Goal: Task Accomplishment & Management: Contribute content

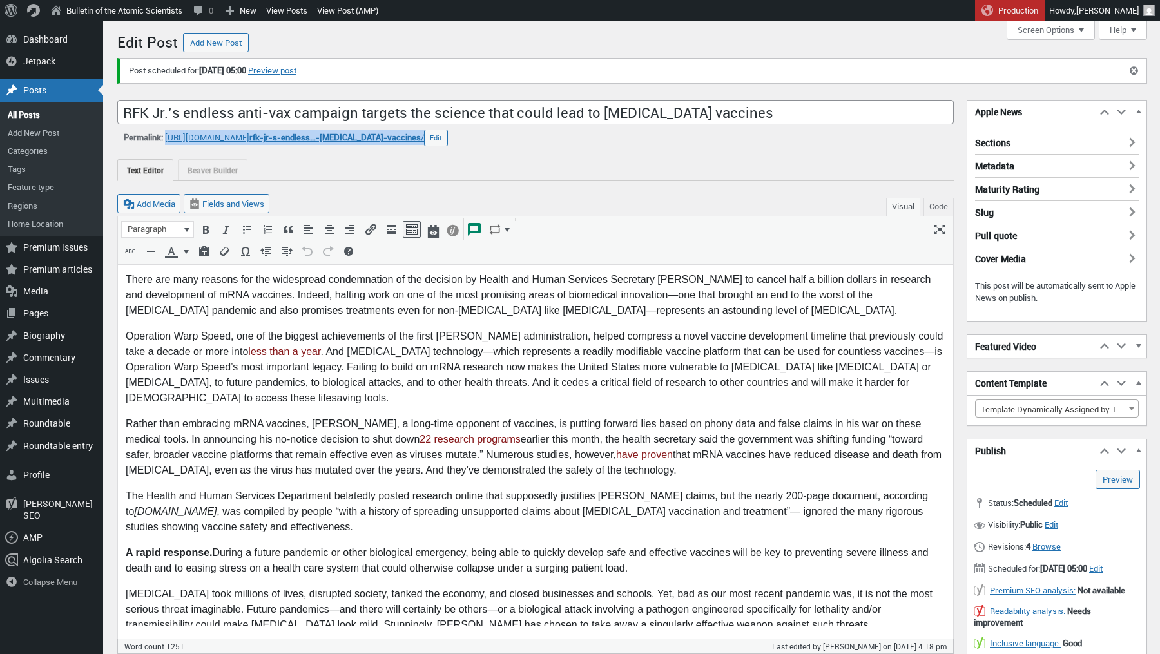
scroll to position [14, 0]
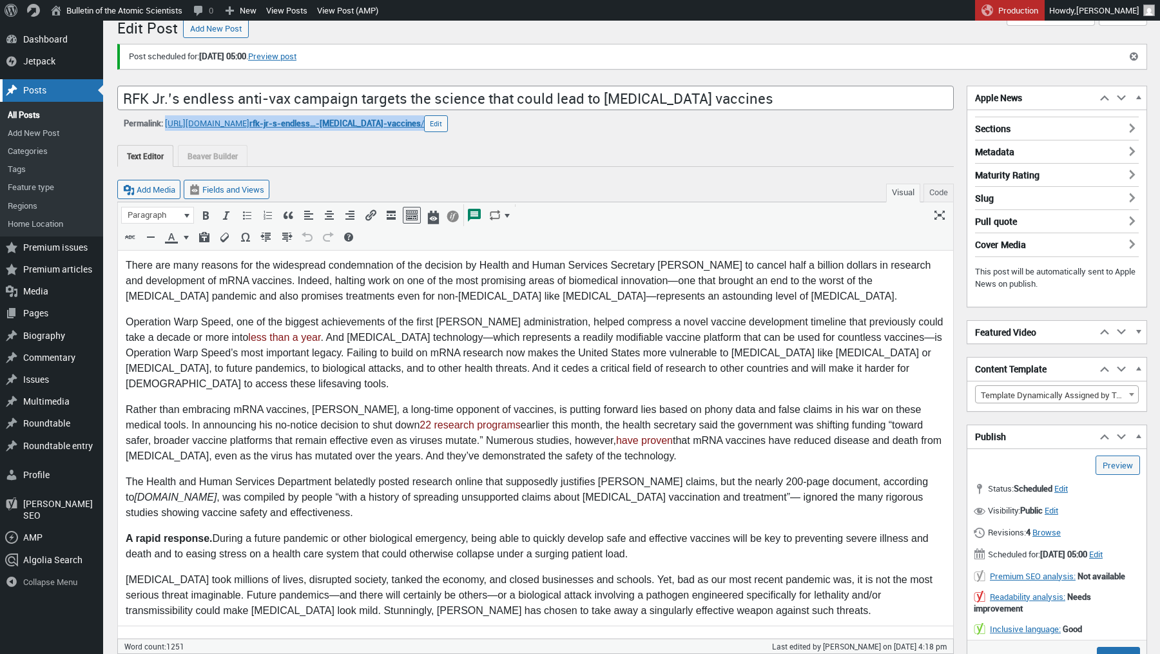
click at [52, 91] on div "Posts" at bounding box center [51, 90] width 103 height 22
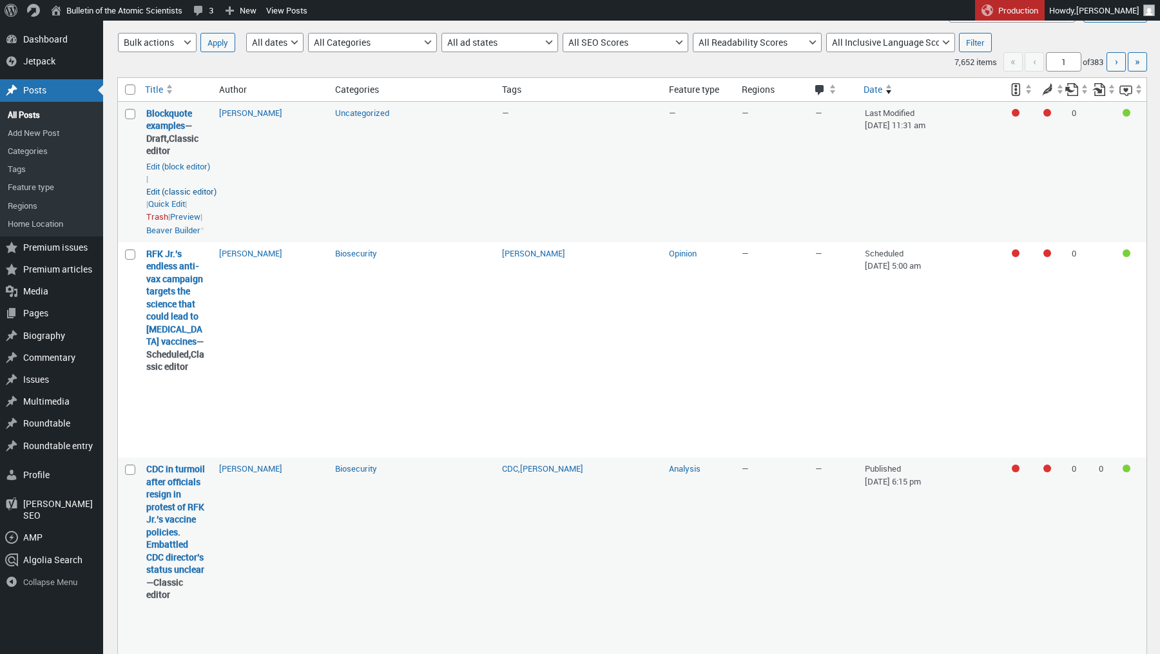
scroll to position [173, 0]
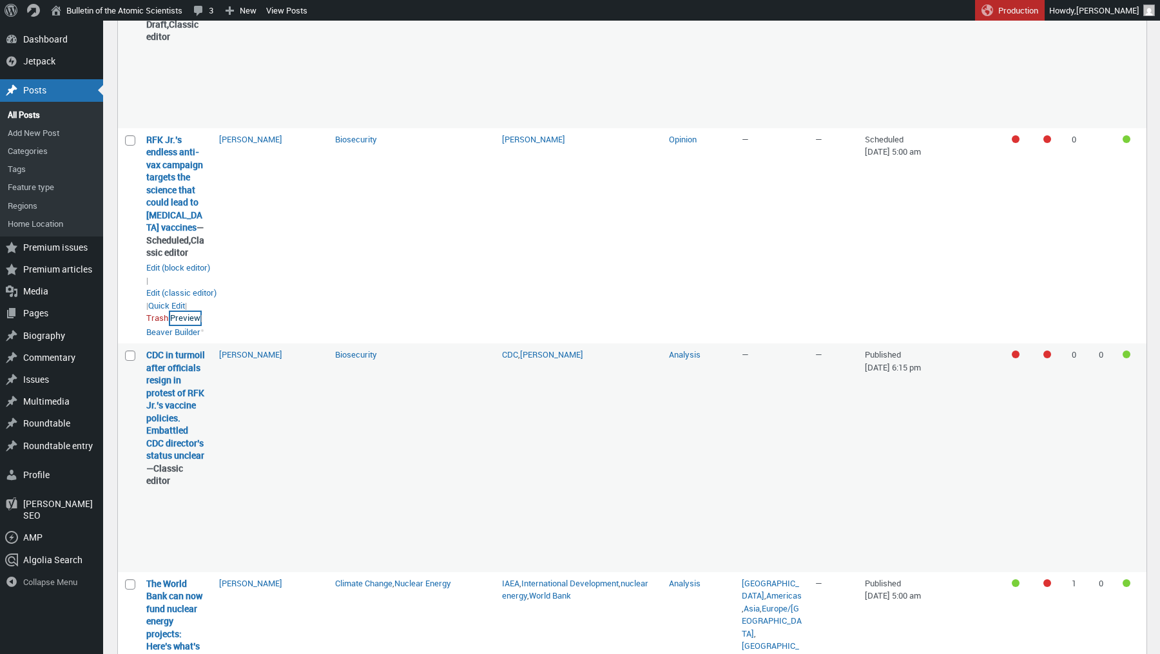
click at [187, 325] on link "Preview" at bounding box center [185, 318] width 30 height 13
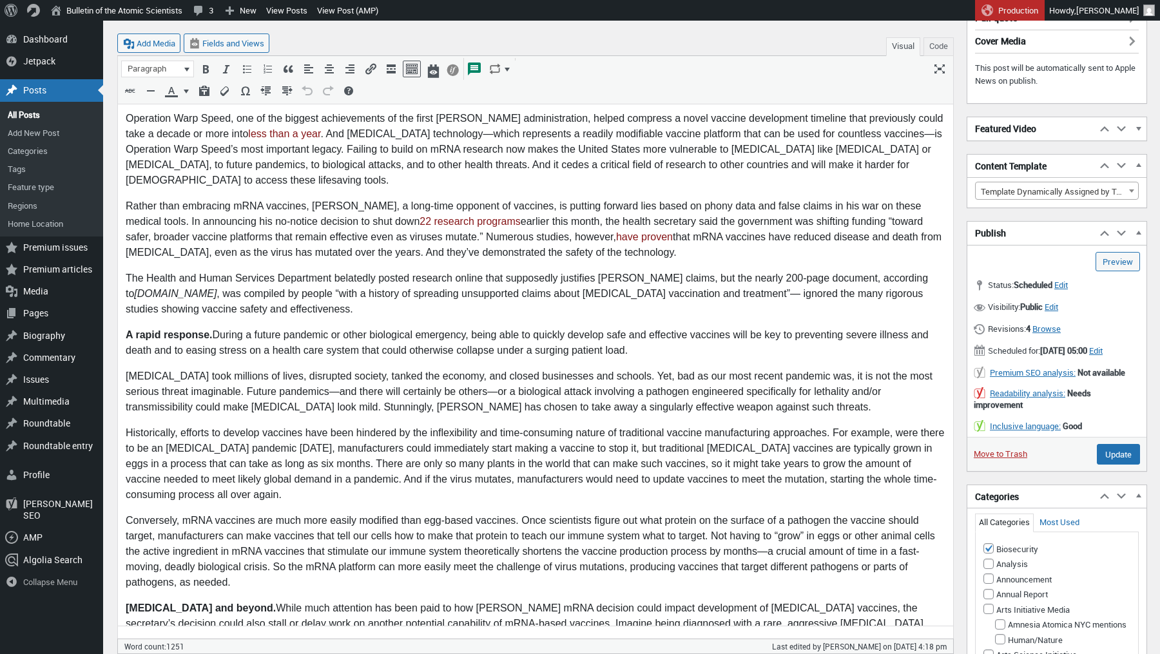
scroll to position [166, 0]
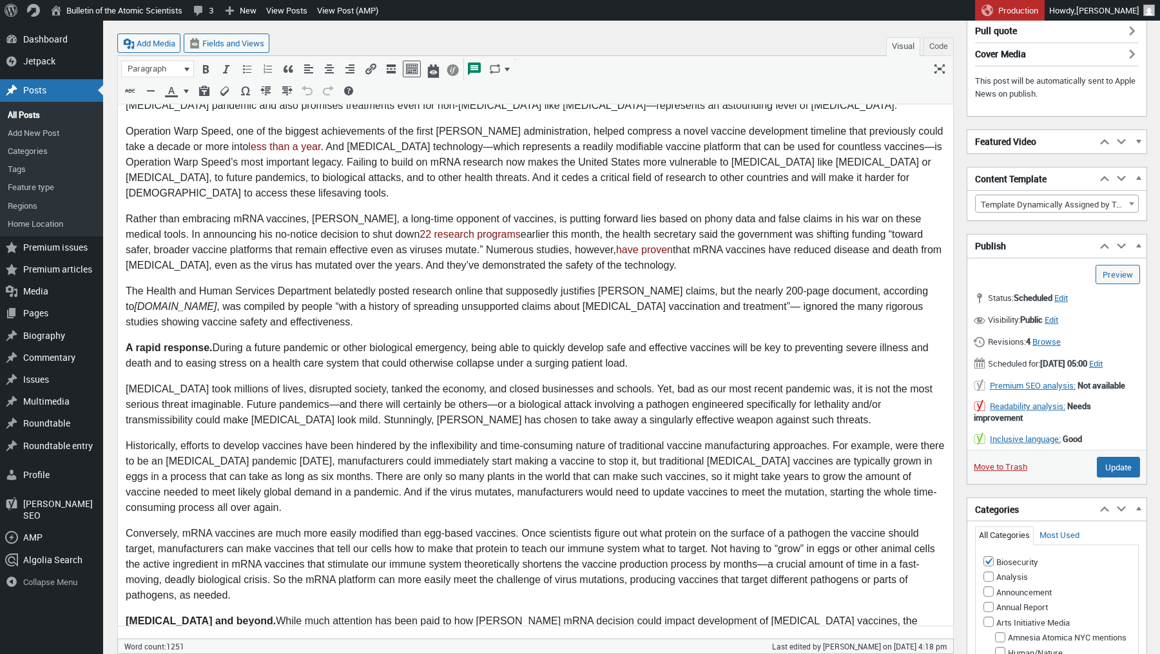
click at [743, 308] on p "The Health and Human Services Department belatedly posted research online that …" at bounding box center [536, 307] width 820 height 46
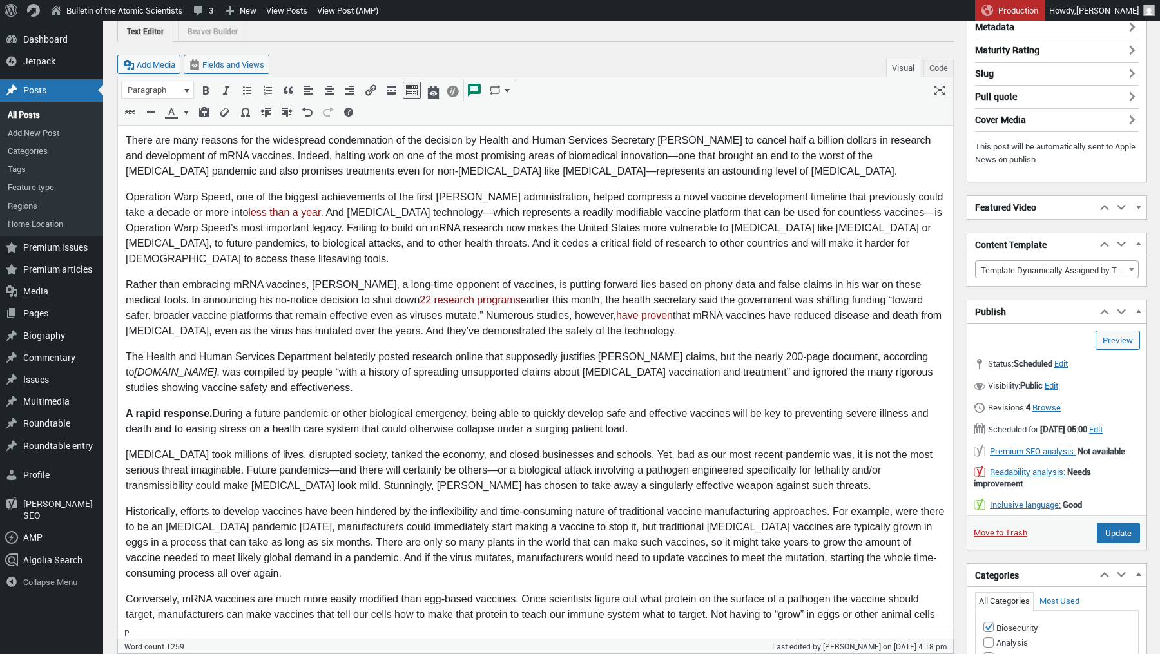
scroll to position [7, 0]
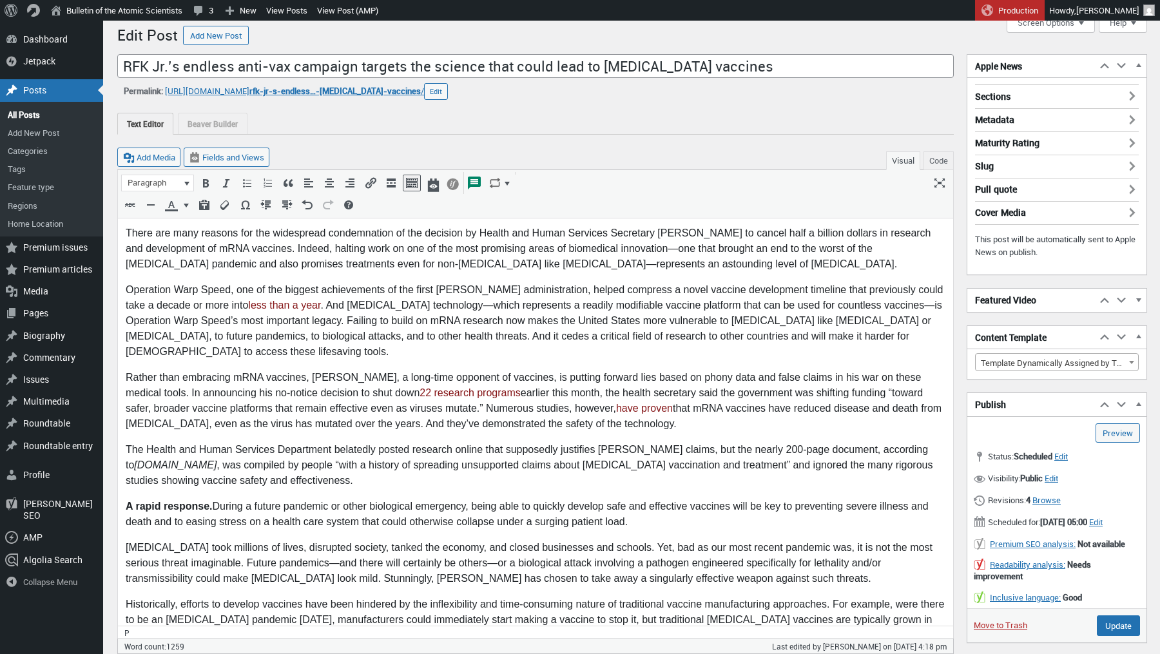
click at [450, 303] on p "Operation Warp Speed, one of the biggest achievements of the first Trump admini…" at bounding box center [536, 320] width 820 height 77
click at [885, 307] on p "Operation Warp Speed, one of the biggest achievements of the first Trump admini…" at bounding box center [536, 320] width 820 height 77
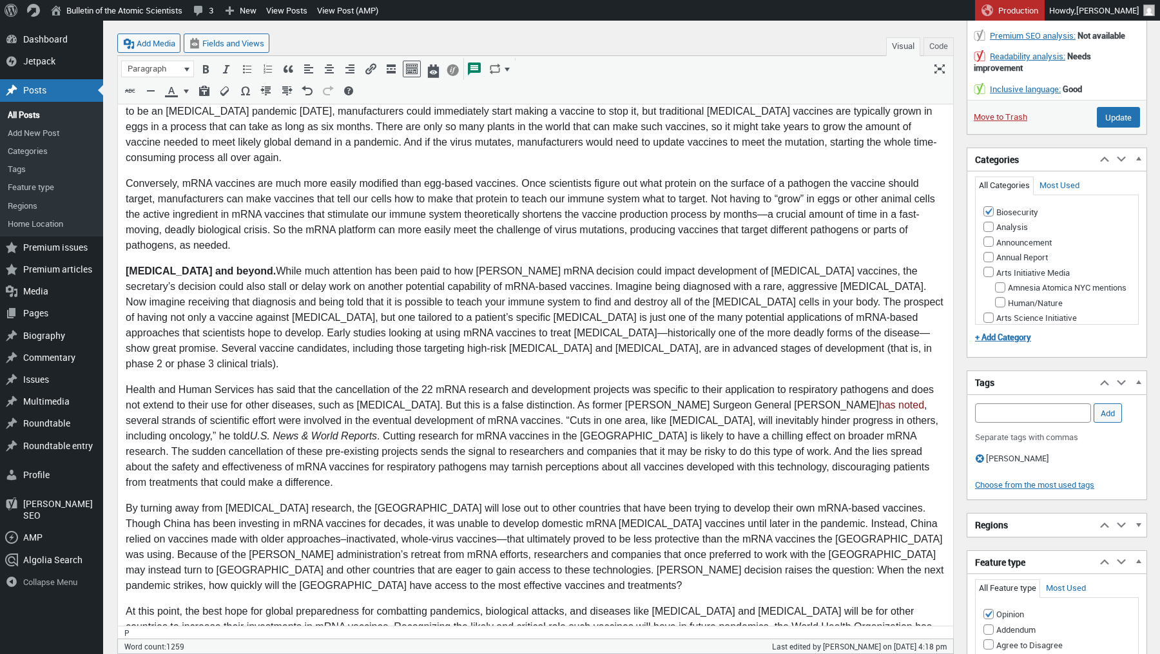
scroll to position [532, 0]
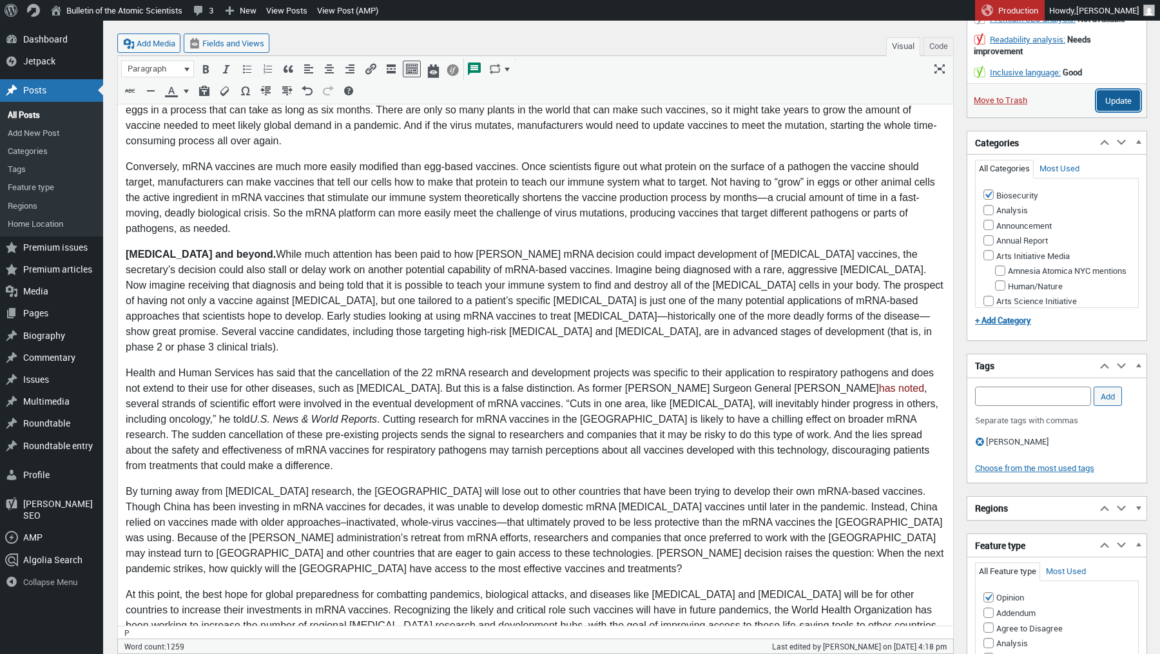
click at [1120, 106] on input "Update" at bounding box center [1118, 100] width 43 height 21
type input "Schedule"
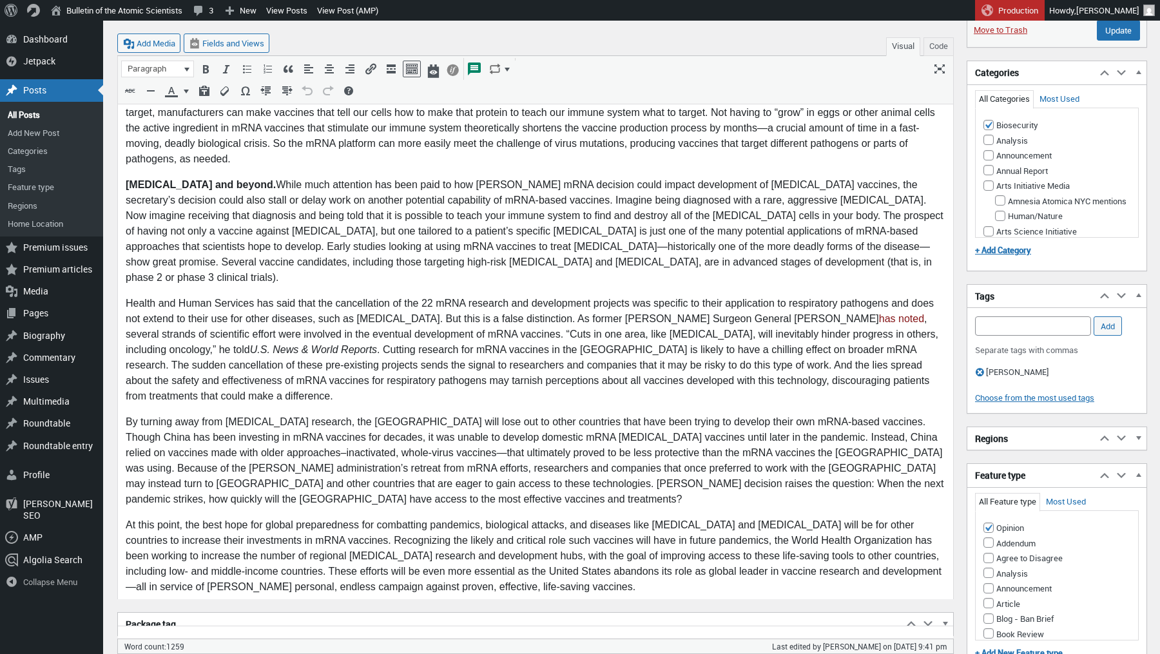
scroll to position [445, 0]
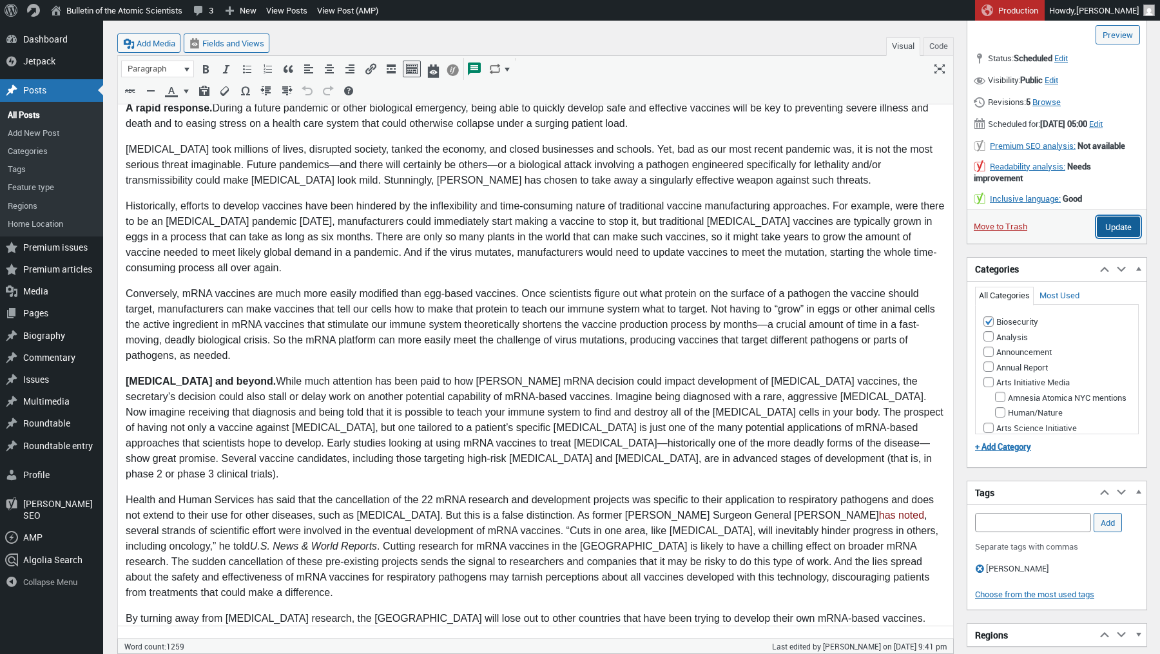
click at [1103, 234] on input "Update" at bounding box center [1118, 226] width 43 height 21
type input "Schedule"
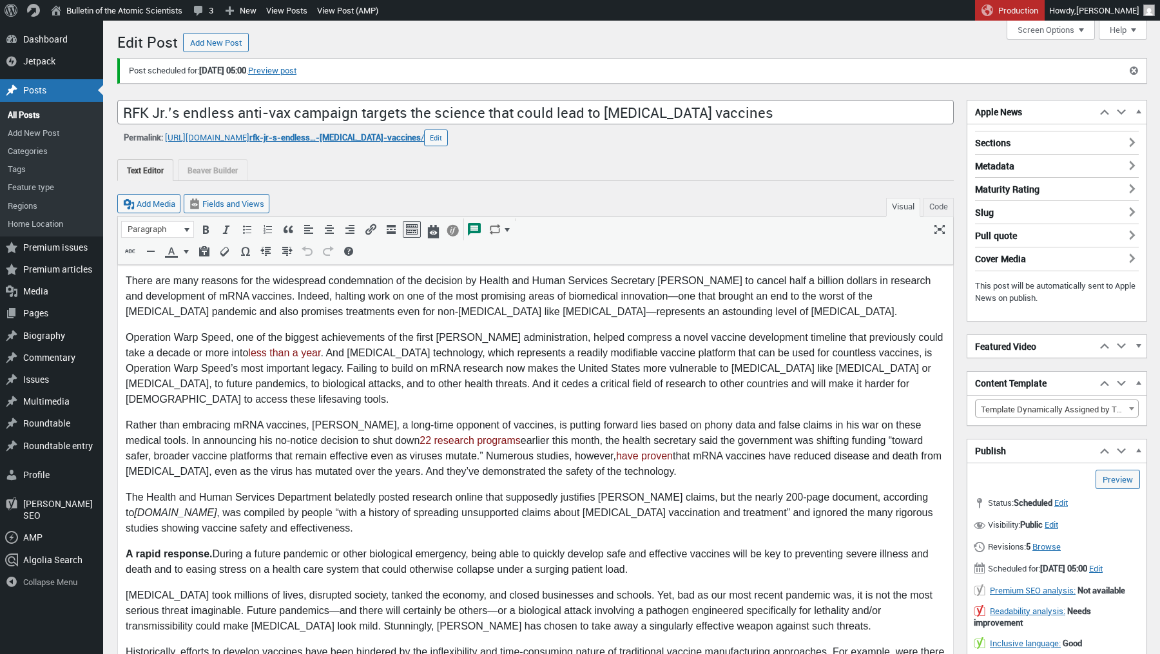
scroll to position [9, 0]
click at [50, 97] on div "Posts" at bounding box center [51, 90] width 103 height 22
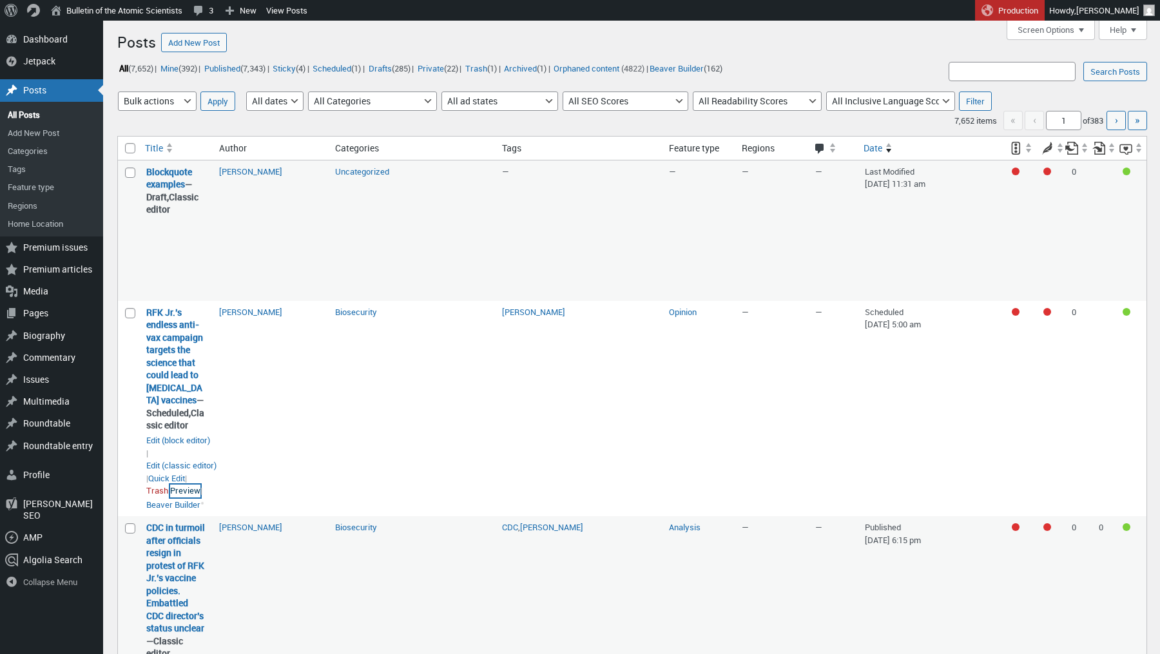
click at [195, 497] on link "Preview" at bounding box center [185, 491] width 30 height 13
